Goal: Use online tool/utility: Utilize a website feature to perform a specific function

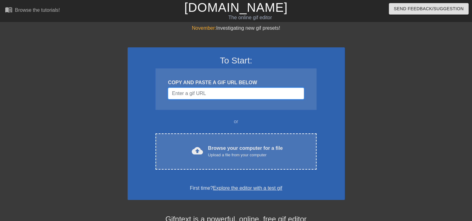
click at [205, 95] on input "Username" at bounding box center [236, 94] width 136 height 12
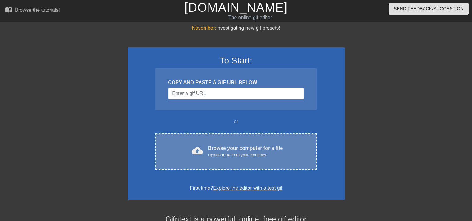
click at [235, 157] on div "Upload a file from your computer" at bounding box center [245, 155] width 75 height 6
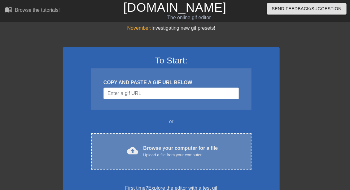
click at [172, 150] on div "Browse your computer for a file Upload a file from your computer" at bounding box center [181, 152] width 75 height 14
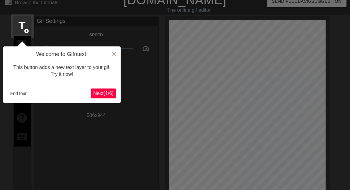
scroll to position [15, 0]
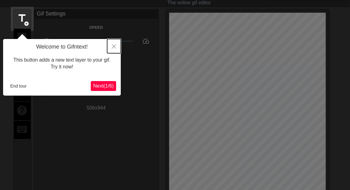
click at [115, 46] on icon "Close" at bounding box center [114, 46] width 4 height 4
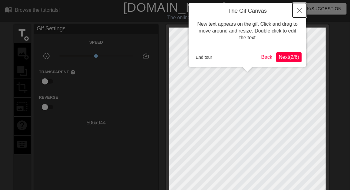
click at [302, 11] on icon "Close" at bounding box center [300, 10] width 4 height 4
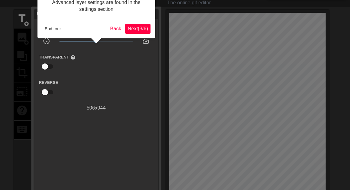
click at [145, 29] on span "Next ( 3 / 6 )" at bounding box center [138, 28] width 20 height 5
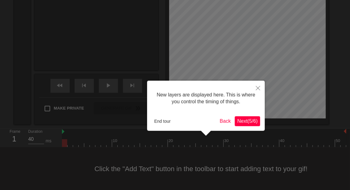
click at [246, 123] on span "Next ( 5 / 6 )" at bounding box center [248, 121] width 20 height 5
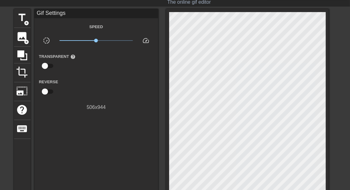
scroll to position [0, 0]
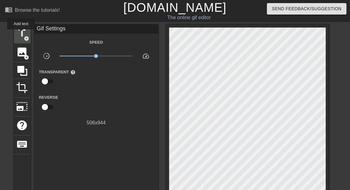
click at [21, 34] on span "title" at bounding box center [22, 33] width 12 height 12
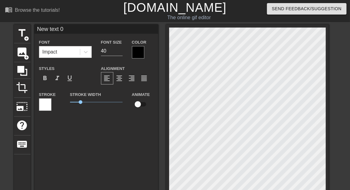
scroll to position [1, 2]
paste textarea "𝕸4̳ֆ₭𝟛D͓̽Ⓜ₳N҉"
type input "𝕸4̳ֆ₭𝟛D͓̽Ⓜ₳N҉"
type textarea "𝕸4̳ֆ₭𝟛D͓̽Ⓜ₳N҉"
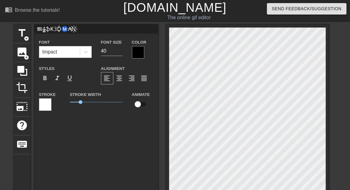
scroll to position [1, 1]
type input "𝕸 4̳ֆ₭𝟛D͓̽Ⓜ₳N҉"
type textarea "𝕸 4̳ֆ₭𝟛D͓̽Ⓜ₳N҉"
type input "𝕸 4̳ ֆ₭𝟛D͓̽Ⓜ₳N҉"
type textarea "𝕸 4̳ ֆ₭𝟛D͓̽Ⓜ₳N҉"
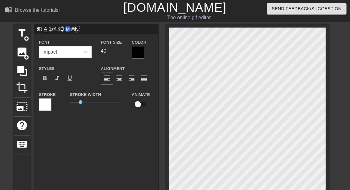
scroll to position [1, 1]
type input "𝕸 4̳ ֆ ₭𝟛D͓̽Ⓜ₳N҉"
type textarea "𝕸 4̳ ֆ ₭𝟛D͓̽Ⓜ₳N҉"
type input "𝕸 4̳ ֆ ₭ 𝟛D͓̽Ⓜ₳N҉"
type textarea "𝕸 4̳ ֆ ₭ 𝟛D͓̽Ⓜ₳N҉"
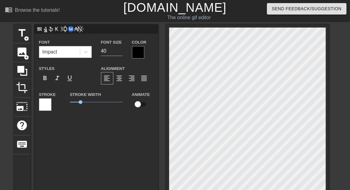
scroll to position [1, 2]
type input "𝕸 4̳ ֆ ₭ 𝟛 D͓̽Ⓜ₳N҉"
type textarea "𝕸 4̳ ֆ ₭ 𝟛 D͓̽Ⓜ₳N҉"
type input "𝕸 4̳ ֆ ₭ 𝟛 D͓̽ Ⓜ₳N҉"
type textarea "𝕸 4̳ ֆ ₭ 𝟛 D͓̽ Ⓜ₳N҉"
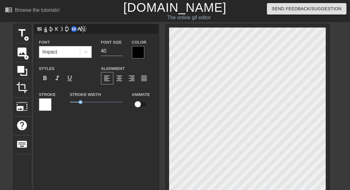
type input "𝕸 4̳ ֆ ₭ 𝟛 D͓̽ Ⓜ ₳N҉"
type textarea "𝕸 4̳ ֆ ₭ 𝟛 D͓̽ Ⓜ ₳N҉"
type input "𝕸 4̳ ֆ ₭ 𝟛 D͓̽ Ⓜ ₳ N҉"
type textarea "𝕸 4̳ ֆ ₭ 𝟛 D͓̽ Ⓜ ₳ N҉"
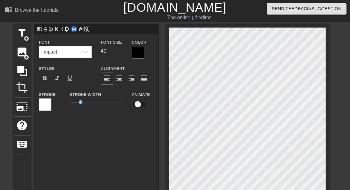
scroll to position [1, 1]
type input "𝕸 4̳ ֆ ₭ 𝟛 D͓̽ Ⓜ ₳ N҉"
type textarea "𝕸 4̳ ֆ ₭ 𝟛 D͓̽ Ⓜ ₳ N҉"
type input "𝕸 4̳ ֆ ₭ 𝟛 D͓̽ Ⓜ ₳ N҉"
type textarea "𝕸 4̳ ֆ ₭ 𝟛 D͓̽ Ⓜ ₳ N҉"
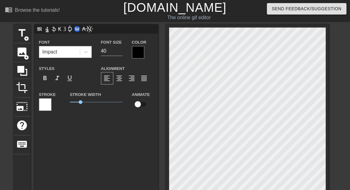
scroll to position [1, 2]
type input "𝕸 4̳ ֆ ₭ 𝟛 D͓̽ Ⓜ ₳ N҉"
type textarea "𝕸 4̳ ֆ ₭ 𝟛 D͓̽ Ⓜ ₳ N҉"
type input "𝕸 4̳ ֆ ₭ 𝟛 D͓̽ Ⓜ ₳ N҉"
type textarea "𝕸 4̳ ֆ ₭ 𝟛 D͓̽ Ⓜ ₳ N҉"
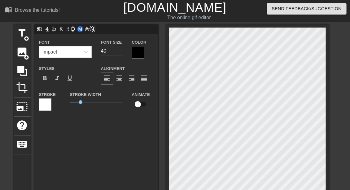
type input "𝕸 4̳ ֆ ₭ 𝟛 D͓̽ Ⓜ ₳ N҉"
type textarea "𝕸 4̳ ֆ ₭ 𝟛 D͓̽ Ⓜ ₳ N҉"
type input "𝕸 4̳ ֆ ₭ 𝟛 D͓̽ Ⓜ ₳ N҉"
type textarea "𝕸 4̳ ֆ ₭ 𝟛 D͓̽ Ⓜ ₳ N҉"
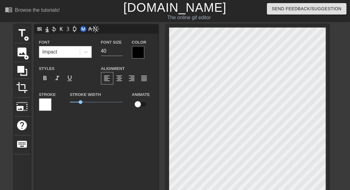
type input "𝕸 4̳ ֆ ₭ 𝟛 D͓̽ Ⓜ ₳ N҉"
type textarea "𝕸 4̳ ֆ ₭ 𝟛 D͓̽ Ⓜ ₳ N҉"
type input "𝕸 4̳ ֆ ₭ 𝟛 D͓̽ Ⓜ ₳ N҉"
type textarea "𝕸 4̳ ֆ ₭ 𝟛 D͓̽ Ⓜ ₳ N҉"
type input "𝕸 4̳ ֆ ₭ 𝟛 D͓̽ Ⓜ ₳ N҉"
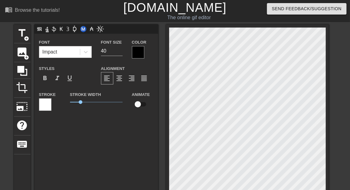
type textarea "𝕸 4̳ ֆ ₭ 𝟛 D͓̽ Ⓜ ₳ N҉"
type input "𝕸 4̳ ֆ ₭ 𝟛 D͓̽ Ⓜ ₳ N҉"
type textarea "𝕸 4̳ ֆ ₭ 𝟛 D͓̽ Ⓜ ₳ N҉"
type input "𝕸 4̳ ֆ ₭ 𝟛 D͓̽ Ⓜ ₳ N҉"
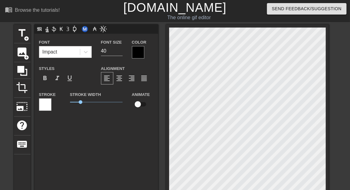
type textarea "𝕸 4̳ ֆ ₭ 𝟛 D͓̽ Ⓜ ₳ N҉"
type input "𝕸 4̳ ֆ ₭ 𝟛 D͓̽ Ⓜ ₳ N҉"
type textarea "𝕸 4̳ ֆ ₭ 𝟛 D͓̽ Ⓜ ₳ N҉"
type input "𝕸 4̳ ֆ ₭ 𝟛 D͓̽ Ⓜ ₳ N҉"
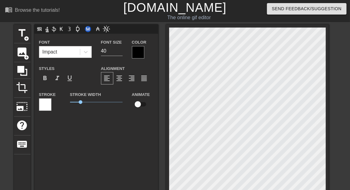
type textarea "𝕸 4̳ ֆ ₭ 𝟛 D͓̽ Ⓜ ₳ N҉"
type input "𝕸 4̳ ֆ ₭ 𝟛 D͓̽ Ⓜ ₳ N҉"
type textarea "𝕸 4̳ ֆ ₭ 𝟛 D͓̽ Ⓜ ₳ N҉"
type input "𝕸 4̳ ֆ ₭ 𝟛 D͓̽ Ⓜ ₳ N҉"
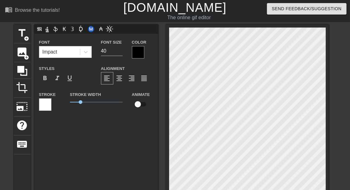
type textarea "𝕸 4̳ ֆ ₭ 𝟛 D͓̽ Ⓜ ₳ N҉"
type input "𝕸 4̳ ֆ ₭ 𝟛 D͓̽ Ⓜ ₳ N҉"
type textarea "𝕸 4̳ ֆ ₭ 𝟛 D͓̽ Ⓜ ₳ N҉"
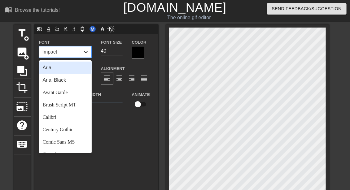
click at [87, 52] on icon at bounding box center [86, 52] width 6 height 6
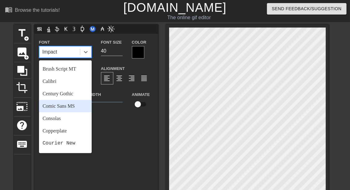
scroll to position [0, 0]
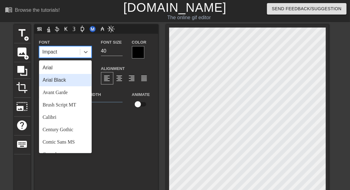
click at [69, 80] on div "Arial Black" at bounding box center [65, 80] width 53 height 12
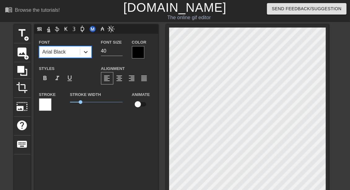
click at [86, 55] on div at bounding box center [85, 52] width 11 height 11
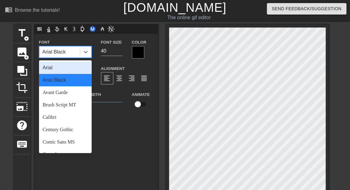
click at [71, 69] on div "Arial" at bounding box center [65, 68] width 53 height 12
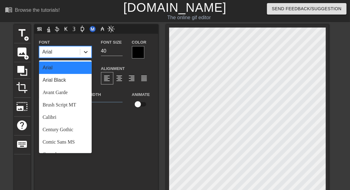
click at [87, 52] on icon at bounding box center [86, 52] width 6 height 6
click at [81, 78] on div "Arial Black" at bounding box center [65, 80] width 53 height 12
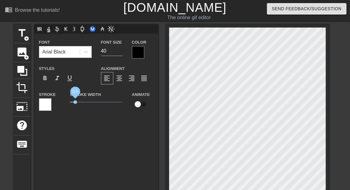
drag, startPoint x: 82, startPoint y: 102, endPoint x: 75, endPoint y: 104, distance: 6.5
click at [75, 104] on span "0.5" at bounding box center [96, 102] width 53 height 7
click at [134, 51] on div at bounding box center [138, 52] width 12 height 12
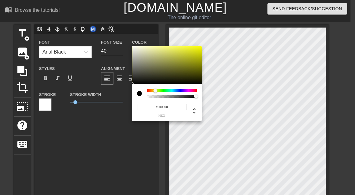
click at [155, 91] on div at bounding box center [172, 90] width 50 height 3
type input "#FCFF00"
drag, startPoint x: 194, startPoint y: 48, endPoint x: 205, endPoint y: 46, distance: 11.5
click at [205, 46] on div "#FCFF00 hex" at bounding box center [177, 97] width 355 height 195
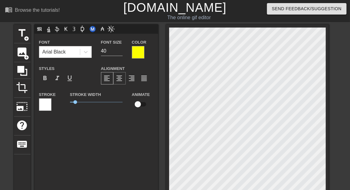
click at [122, 79] on span "format_align_center" at bounding box center [119, 78] width 7 height 7
click at [68, 78] on span "format_underline" at bounding box center [69, 78] width 7 height 7
click at [60, 79] on span "format_italic" at bounding box center [57, 78] width 7 height 7
click at [44, 80] on span "format_bold" at bounding box center [45, 78] width 7 height 7
click at [58, 80] on span "format_italic" at bounding box center [57, 78] width 7 height 7
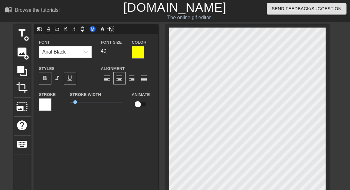
click at [48, 102] on div at bounding box center [45, 105] width 12 height 12
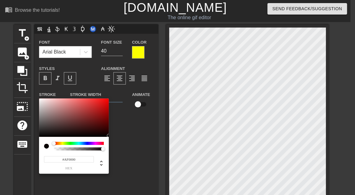
type input "#000000"
drag, startPoint x: 94, startPoint y: 133, endPoint x: 114, endPoint y: 140, distance: 21.2
click at [114, 140] on div "#000000 hex" at bounding box center [177, 97] width 355 height 195
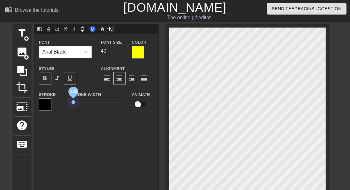
drag, startPoint x: 76, startPoint y: 100, endPoint x: 74, endPoint y: 109, distance: 9.6
click at [74, 109] on div "Stroke Width 0.35" at bounding box center [96, 104] width 62 height 26
click at [120, 53] on input "39" at bounding box center [112, 51] width 22 height 10
click at [120, 53] on input "38" at bounding box center [112, 51] width 22 height 10
click at [120, 53] on input "37" at bounding box center [112, 51] width 22 height 10
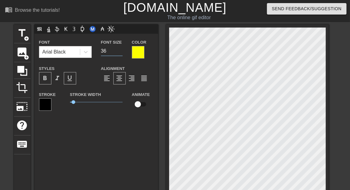
click at [120, 53] on input "36" at bounding box center [112, 51] width 22 height 10
click at [120, 53] on input "35" at bounding box center [112, 51] width 22 height 10
click at [120, 53] on input "34" at bounding box center [112, 51] width 22 height 10
click at [120, 53] on input "33" at bounding box center [112, 51] width 22 height 10
click at [120, 53] on input "32" at bounding box center [112, 51] width 22 height 10
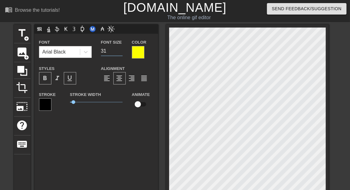
type input "31"
click at [120, 53] on input "31" at bounding box center [112, 51] width 22 height 10
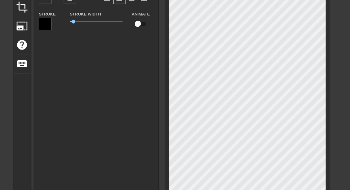
scroll to position [50, 0]
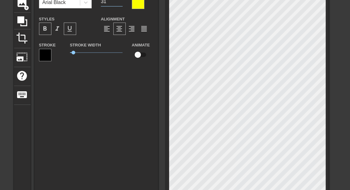
click at [145, 57] on input "checkbox" at bounding box center [137, 55] width 35 height 12
checkbox input "true"
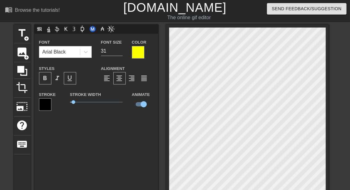
click at [144, 94] on label "Animate" at bounding box center [141, 95] width 18 height 6
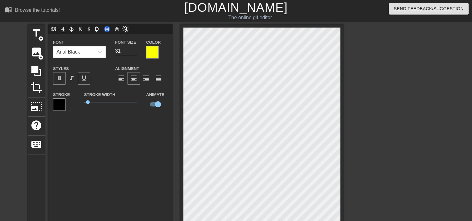
scroll to position [1, 4]
click at [114, 32] on input "𝕸 4̳ ֆ ₭ 𝟛 D͓̽ Ⓜ ₳ N҉" at bounding box center [110, 29] width 124 height 9
click at [136, 79] on span "format_align_center" at bounding box center [133, 78] width 7 height 7
click at [147, 79] on span "format_align_right" at bounding box center [145, 78] width 7 height 7
click at [132, 79] on span "format_align_center" at bounding box center [133, 78] width 7 height 7
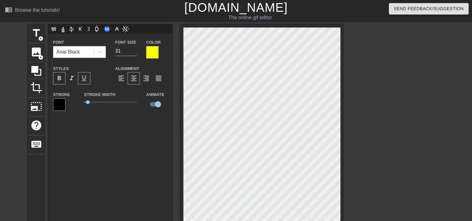
click at [122, 185] on div "𝕸 4̳ ֆ ₭ 𝟛 D͓̽ Ⓜ ₳ N҉ Font Arial Black Font Size 31 Color Styles format_bold fo…" at bounding box center [110, 149] width 124 height 248
click at [148, 190] on div "𝕸 4̳ ֆ ₭ 𝟛 D͓̽ Ⓜ ₳ N҉ Font Arial Black Font Size 31 Color Styles format_bold fo…" at bounding box center [110, 149] width 124 height 248
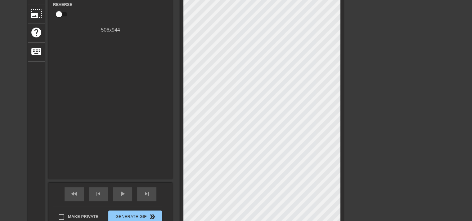
scroll to position [143, 0]
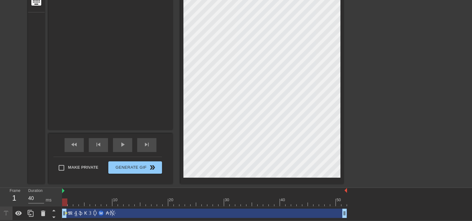
click at [163, 180] on div "fast_rewind skip_previous play_arrow skip_next Make Private Generate Gif double…" at bounding box center [110, 159] width 124 height 51
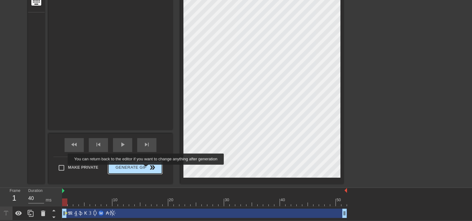
click at [146, 169] on span "Generate Gif double_arrow" at bounding box center [135, 167] width 49 height 7
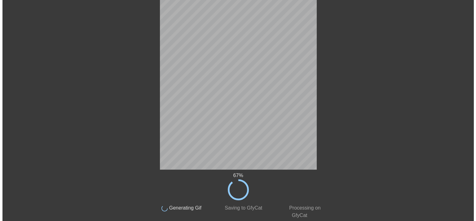
scroll to position [0, 0]
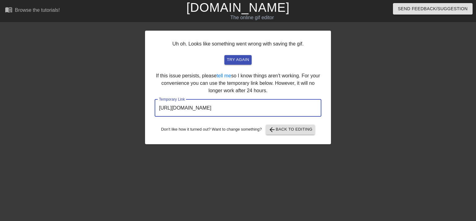
drag, startPoint x: 301, startPoint y: 110, endPoint x: 145, endPoint y: 124, distance: 156.6
click at [145, 124] on div "Uh oh. Looks like something went wrong with saving the gif. try again If this i…" at bounding box center [238, 88] width 186 height 114
